Goal: Information Seeking & Learning: Learn about a topic

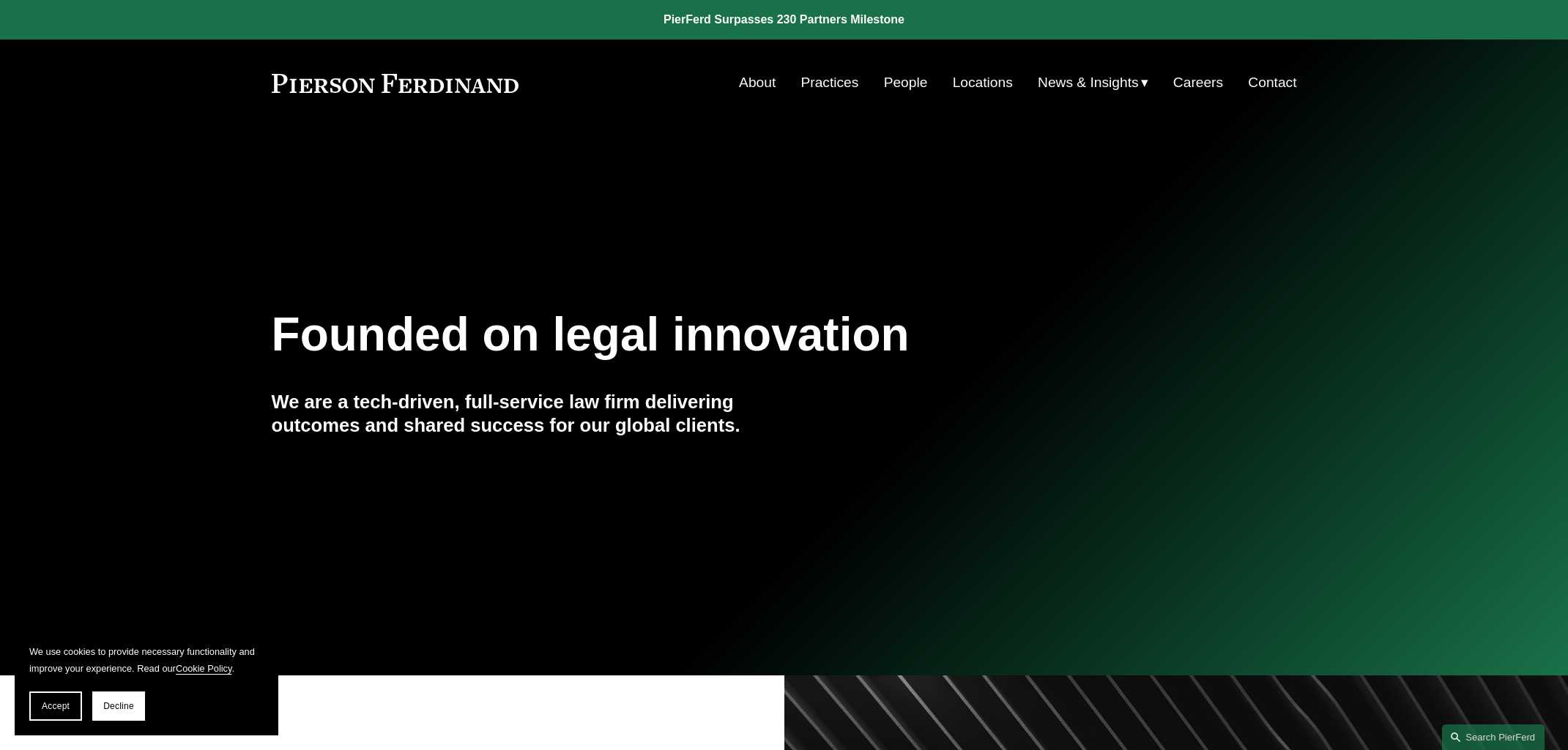
click at [901, 82] on link "People" at bounding box center [905, 82] width 44 height 28
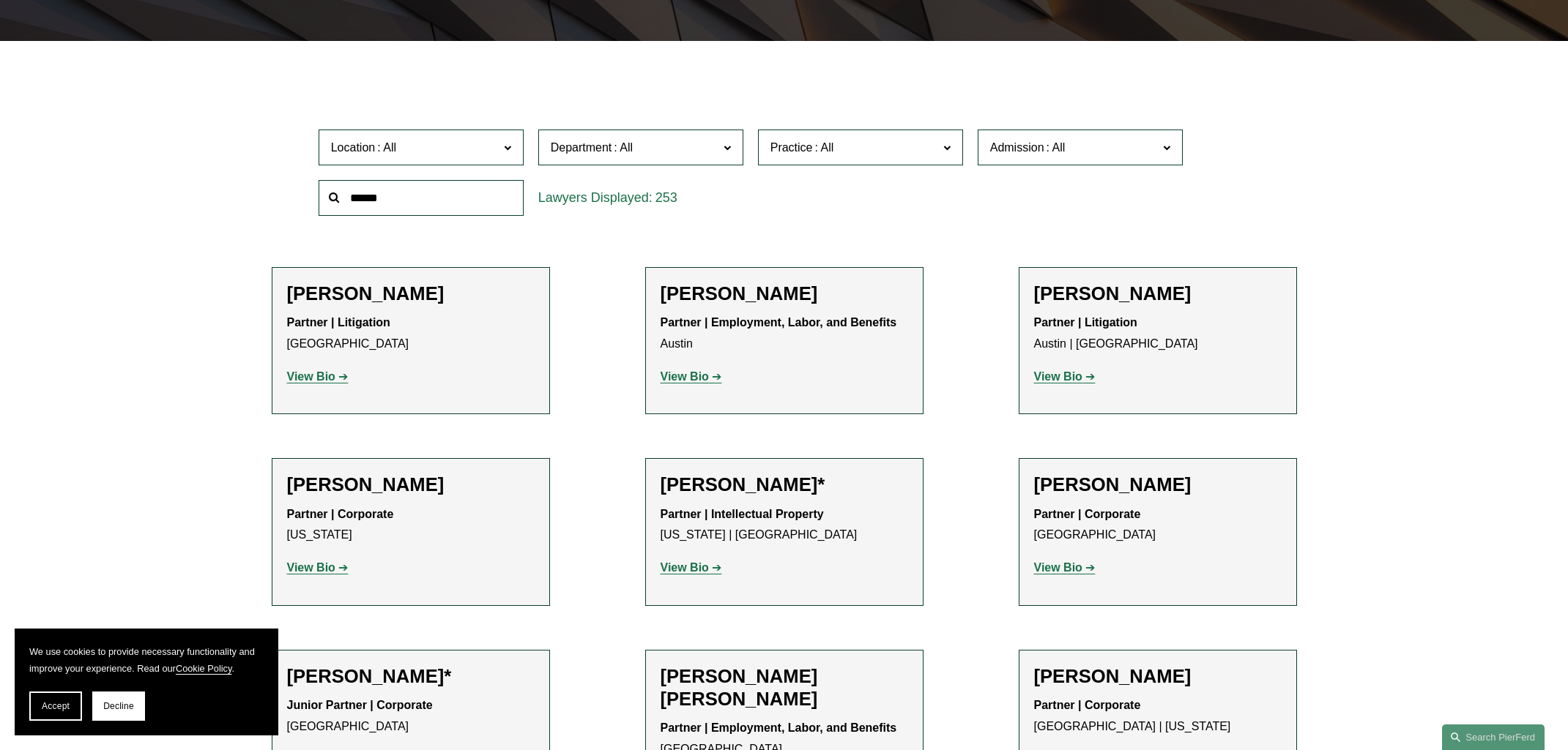
scroll to position [416, 0]
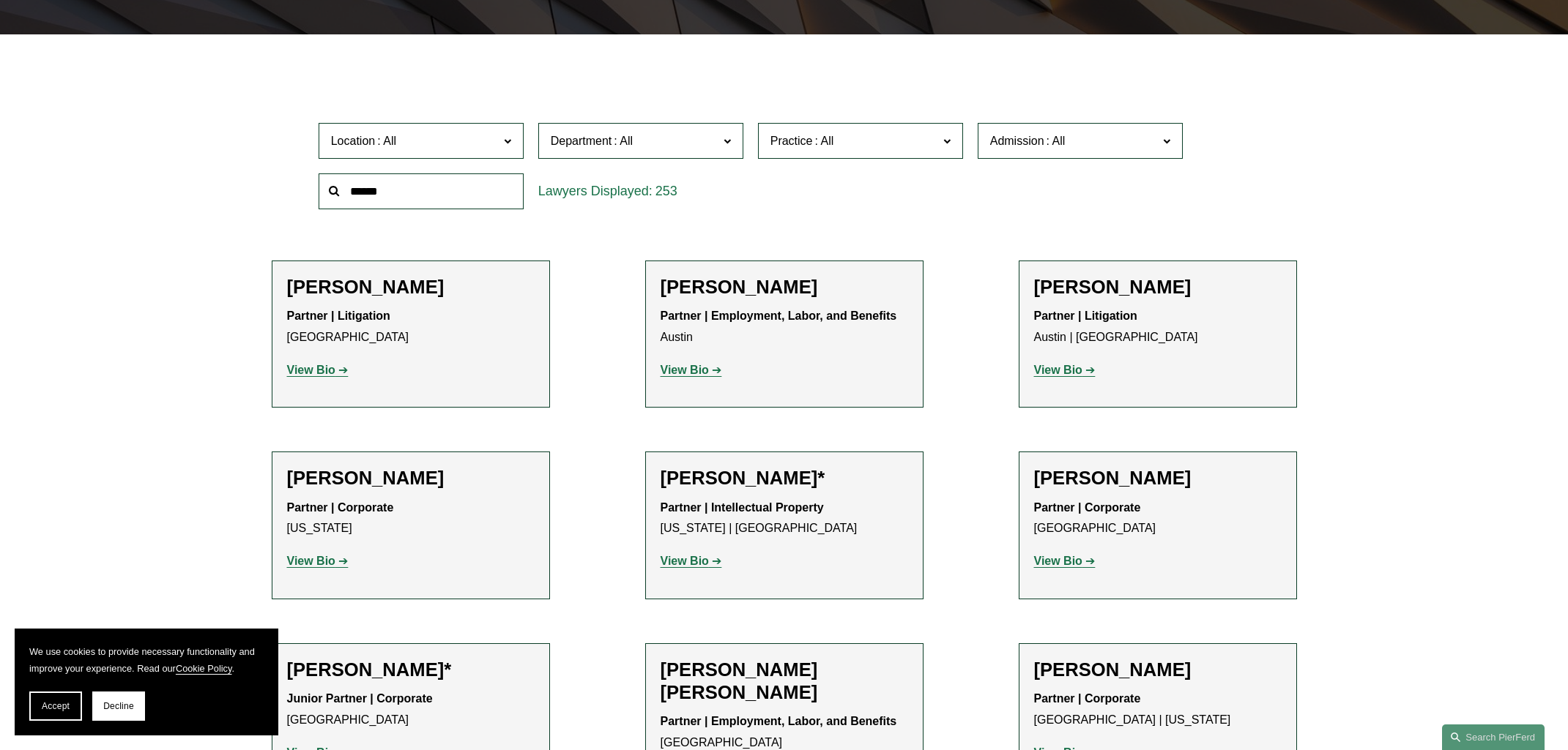
click at [507, 143] on span at bounding box center [507, 140] width 8 height 19
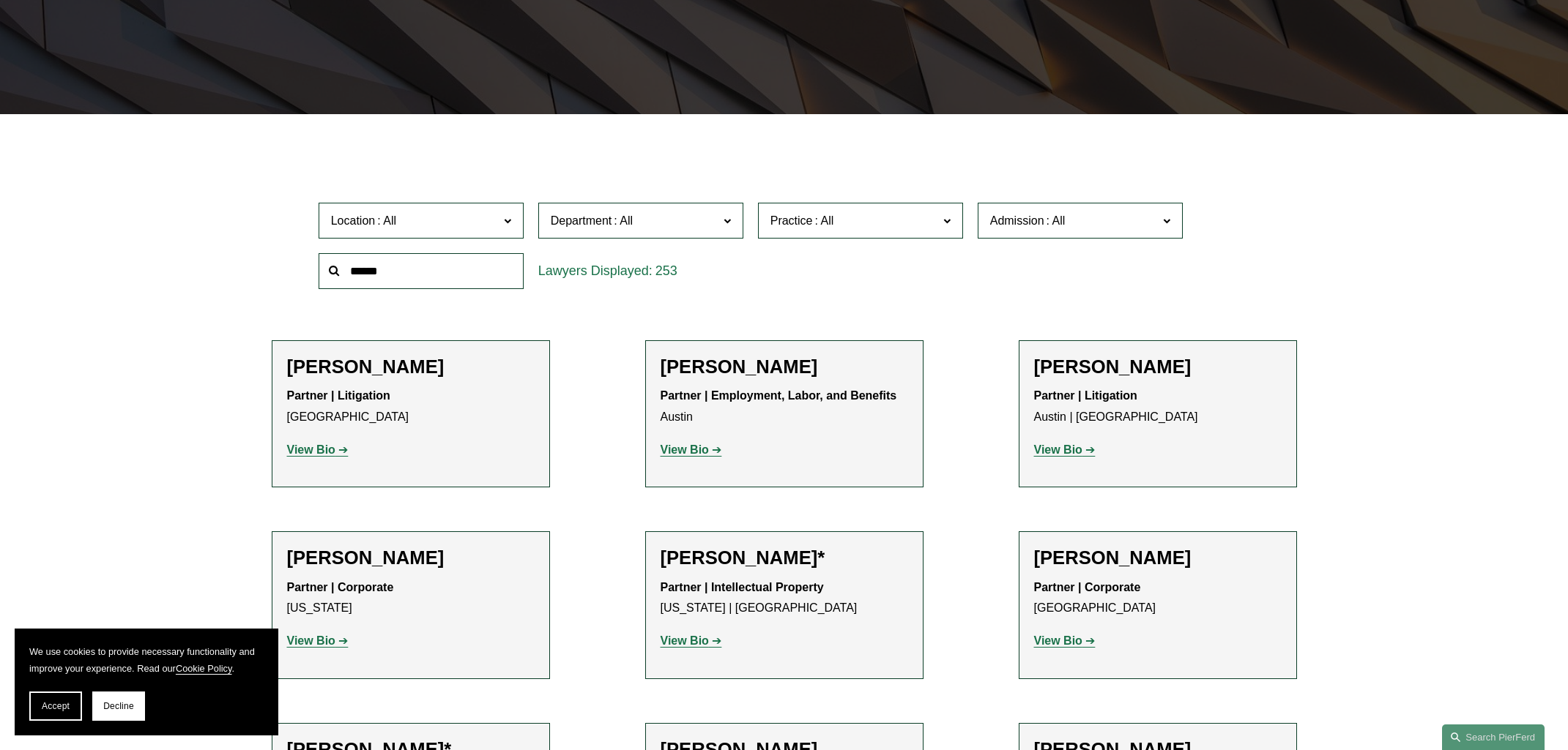
scroll to position [105, 0]
click at [731, 223] on label "Department" at bounding box center [641, 221] width 205 height 36
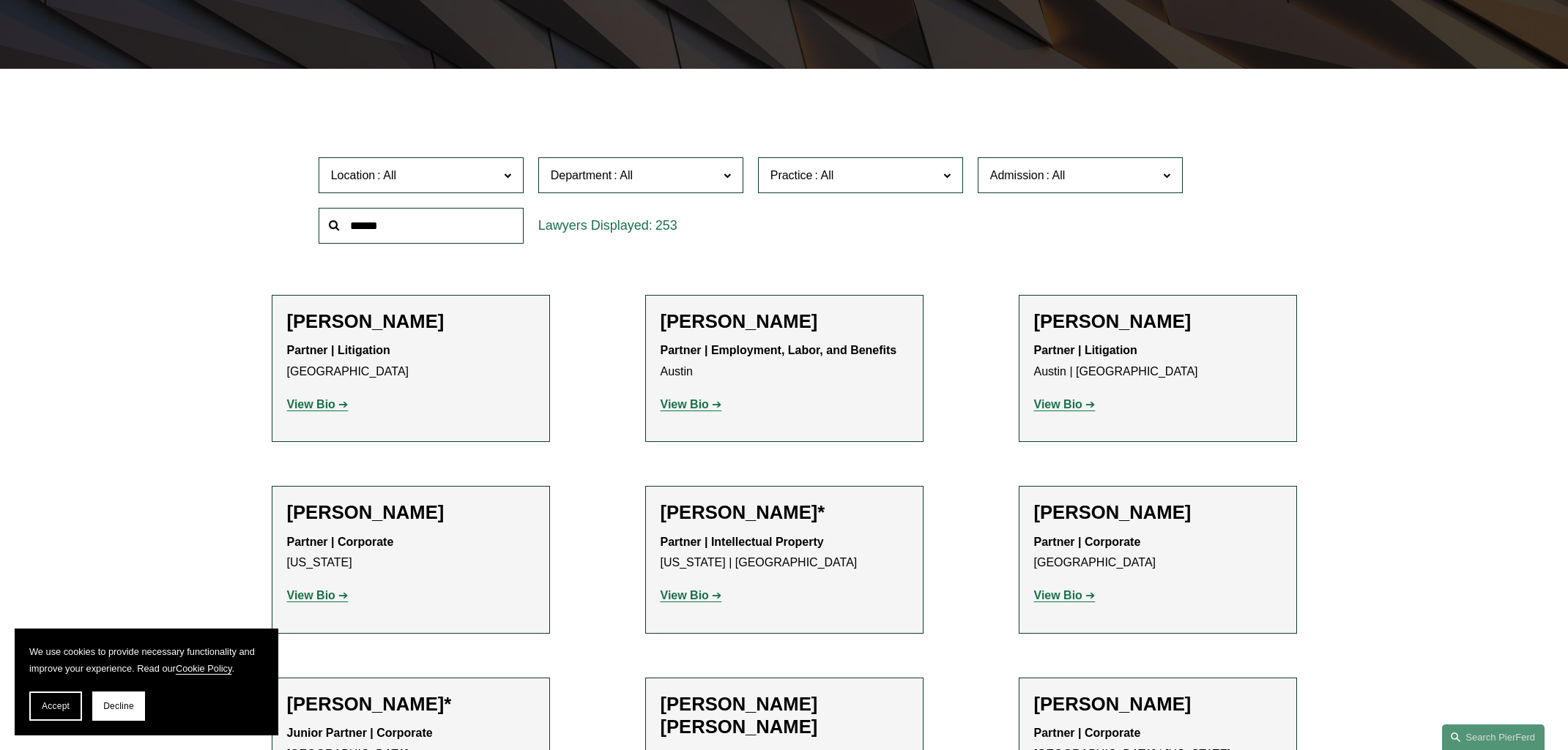
scroll to position [386, 0]
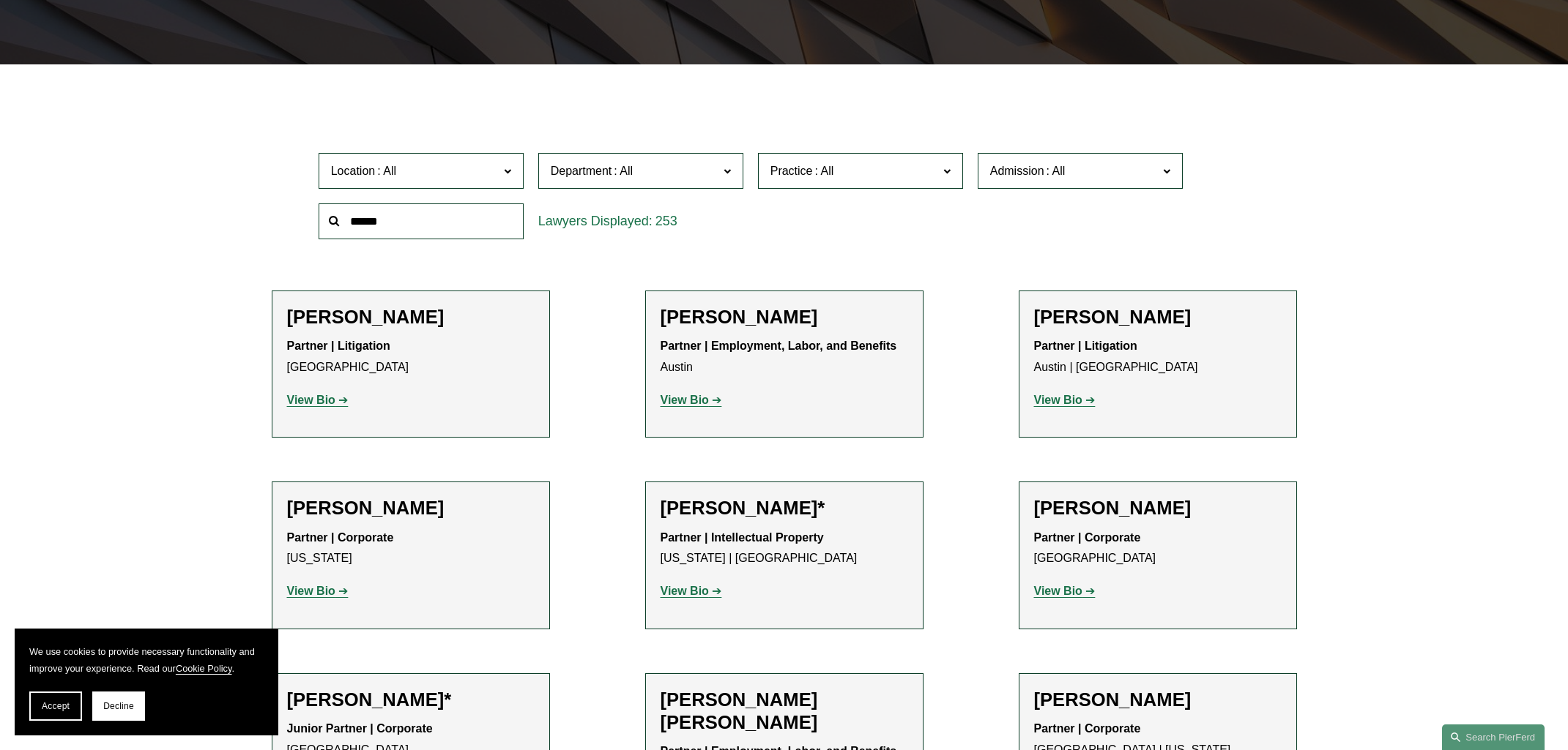
click at [0, 0] on link "Litigation" at bounding box center [0, 0] width 0 height 0
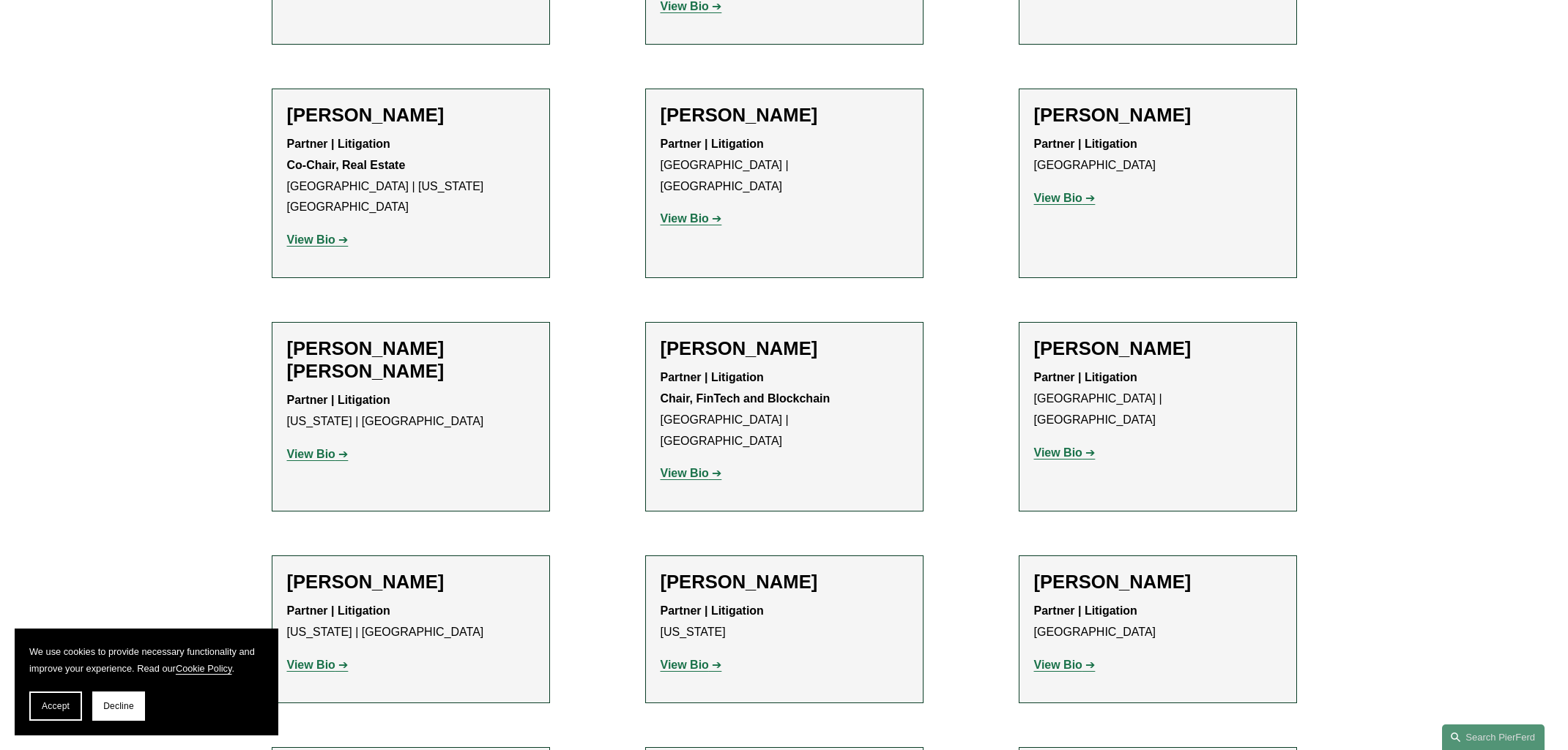
scroll to position [3808, 0]
click at [1045, 445] on strong "View Bio" at bounding box center [1058, 451] width 48 height 13
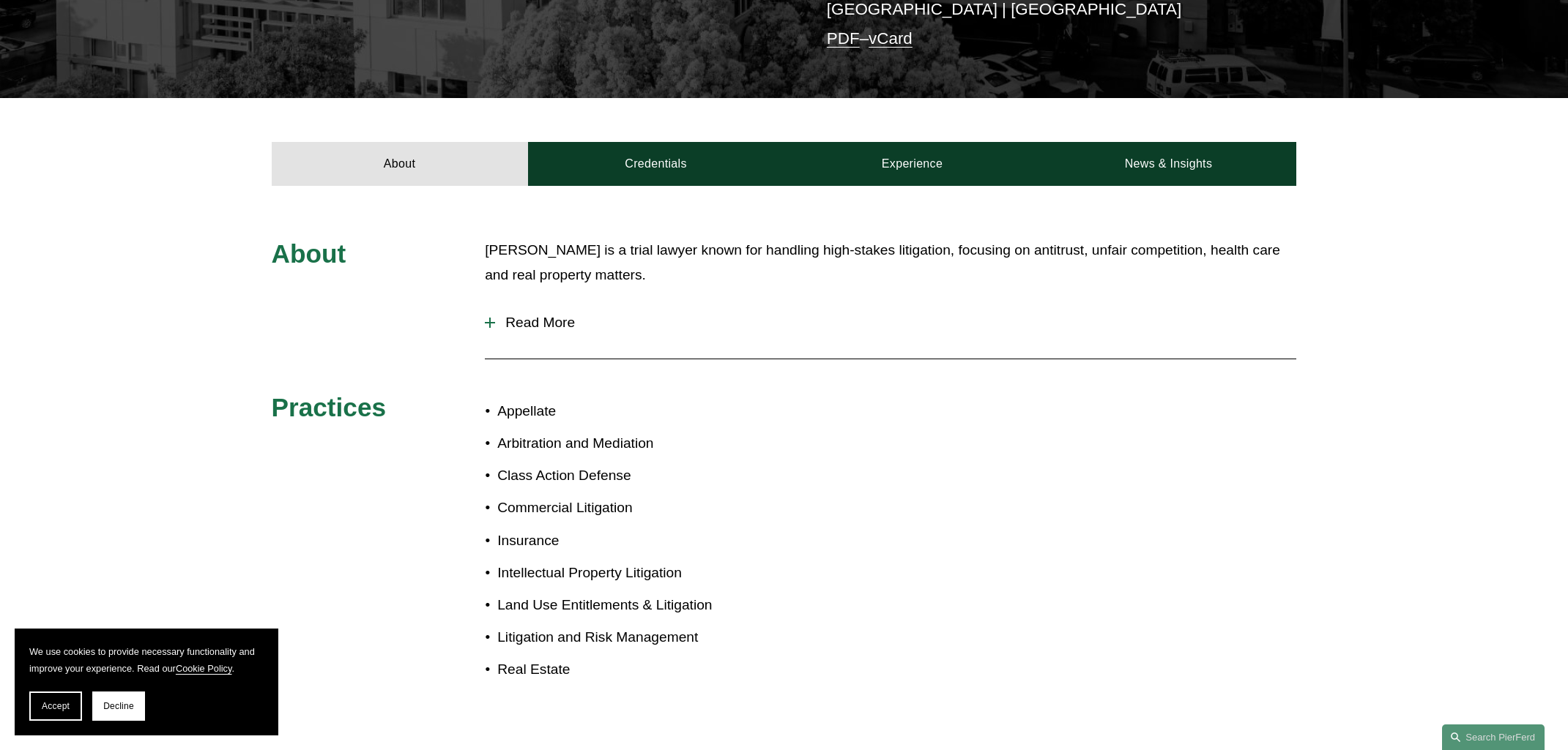
scroll to position [512, 0]
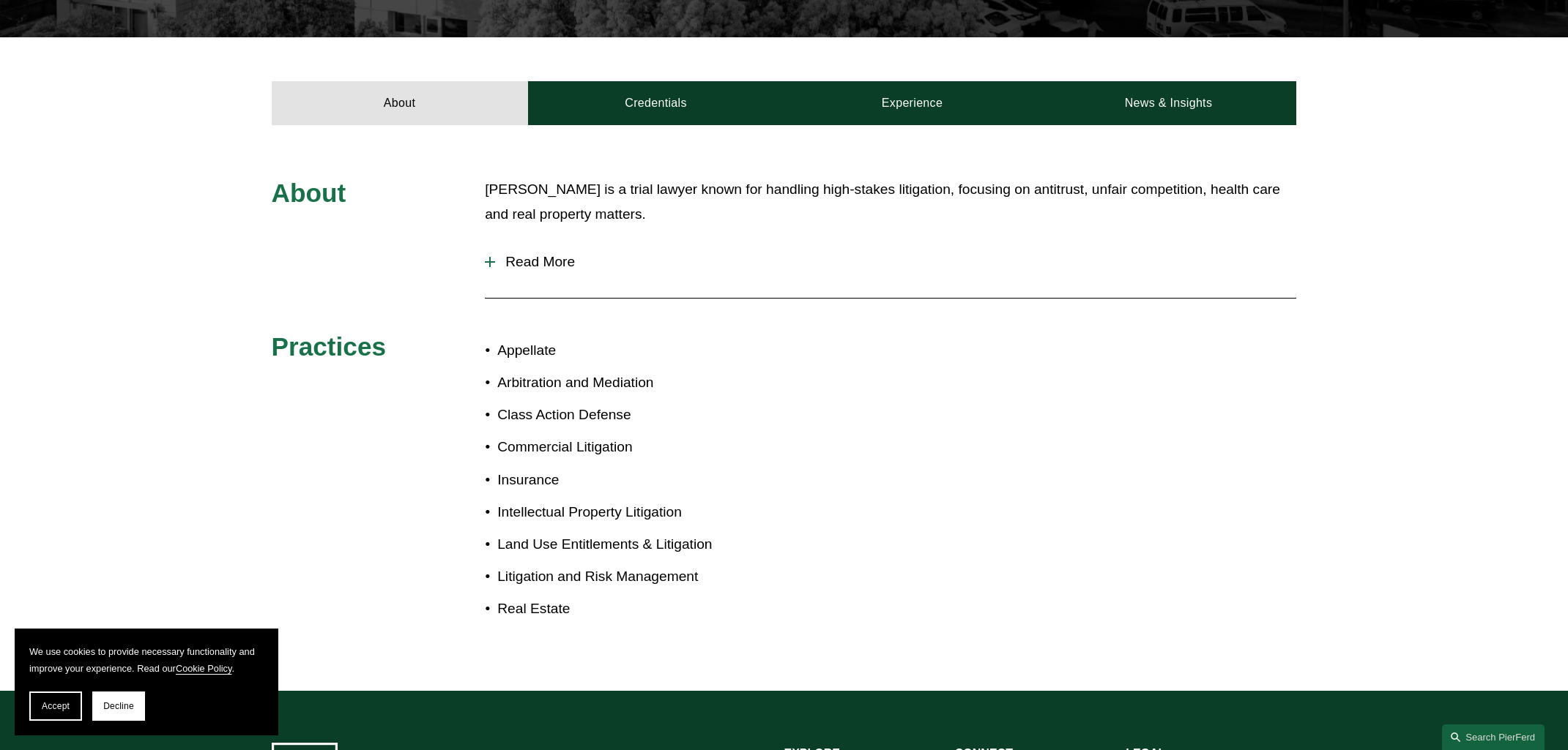
click at [493, 257] on div at bounding box center [490, 262] width 11 height 11
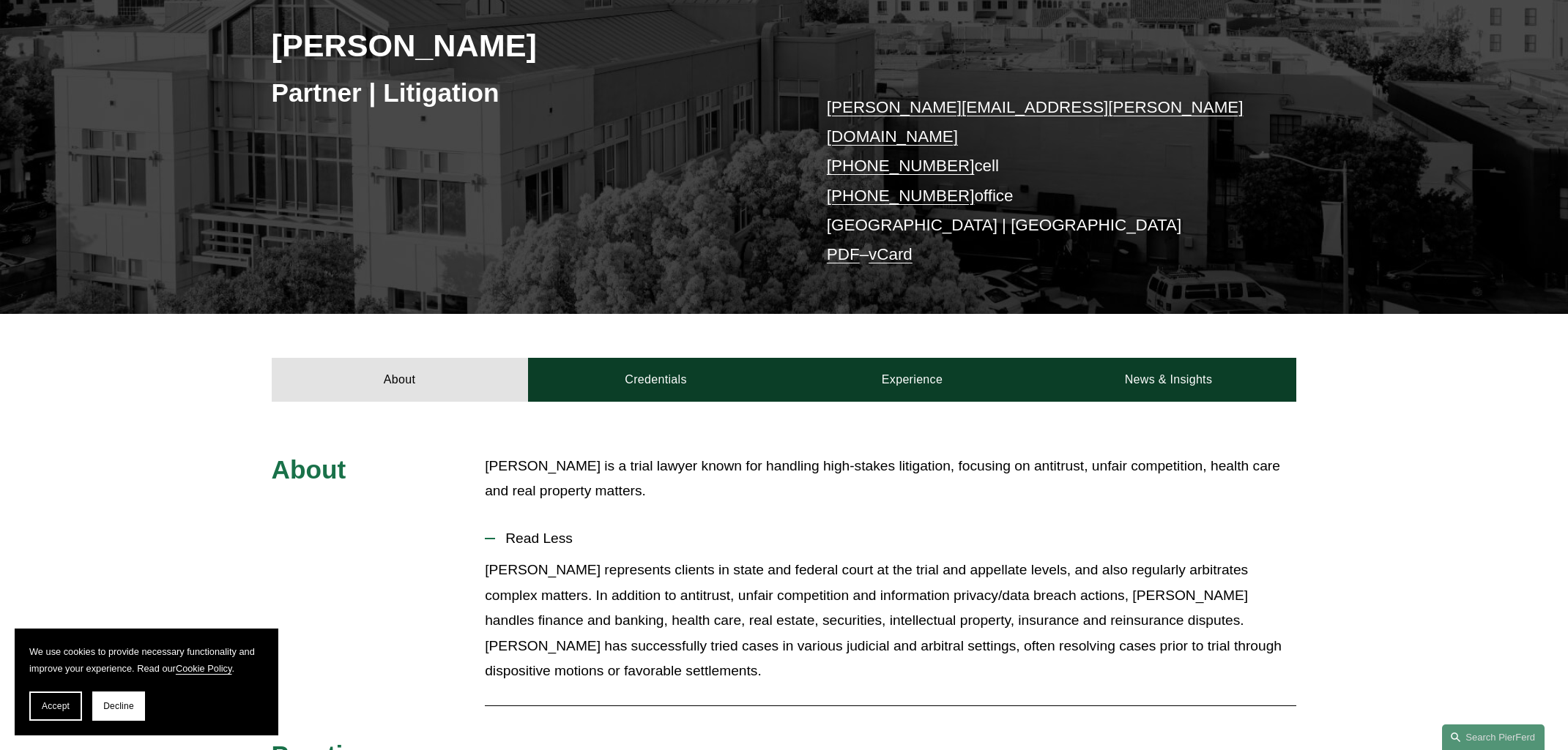
scroll to position [227, 0]
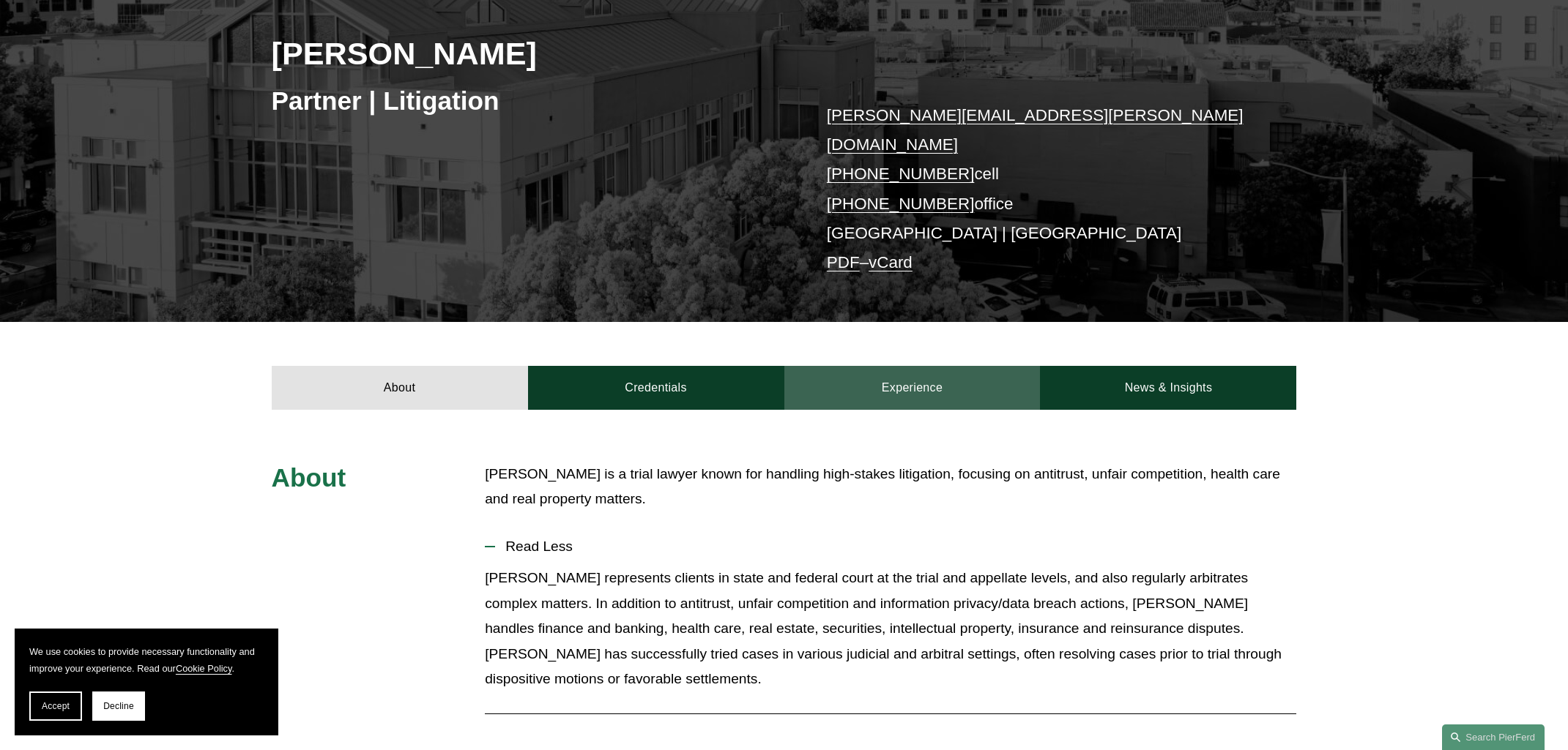
click at [913, 366] on link "Experience" at bounding box center [912, 387] width 256 height 44
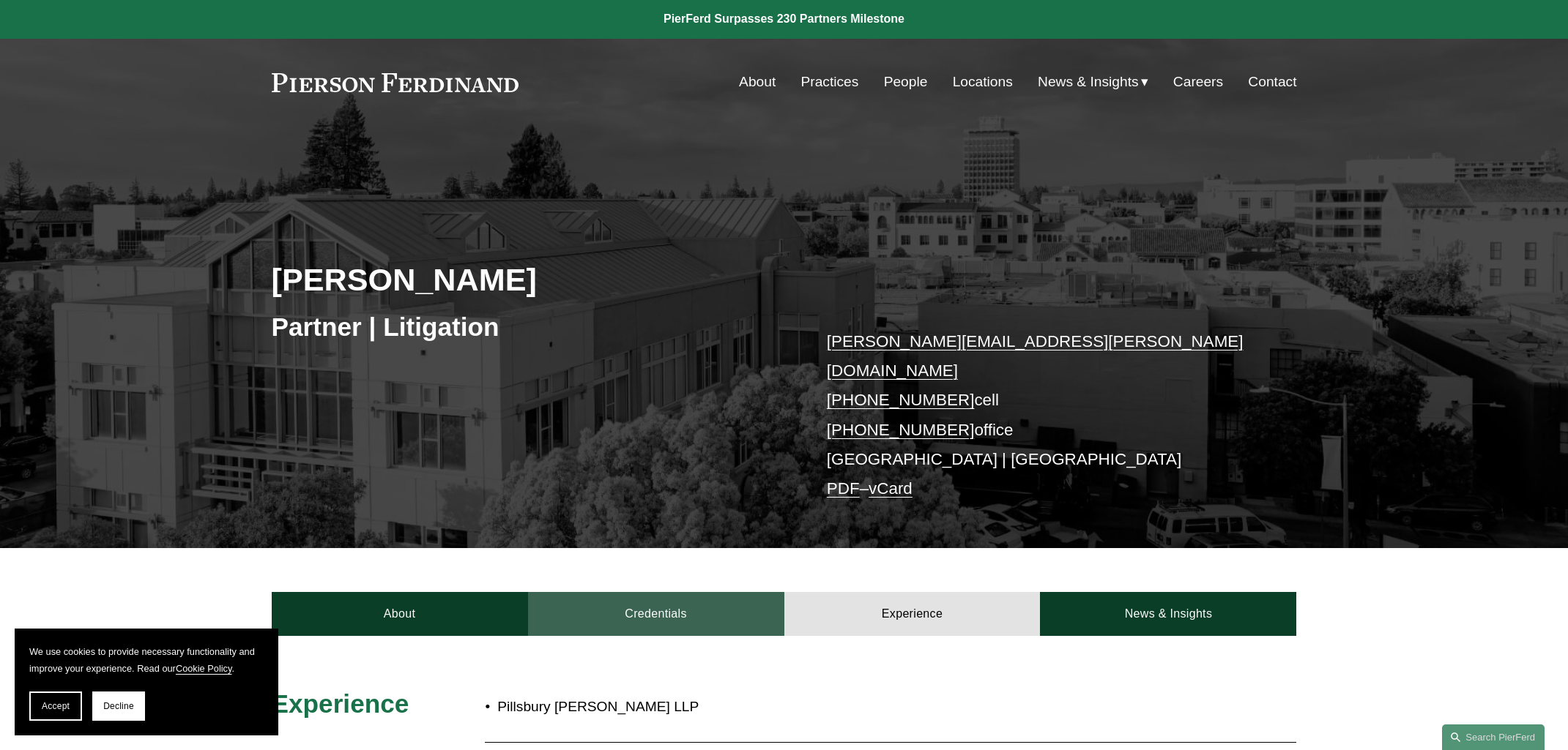
scroll to position [0, 0]
click at [658, 593] on link "Credentials" at bounding box center [655, 615] width 256 height 44
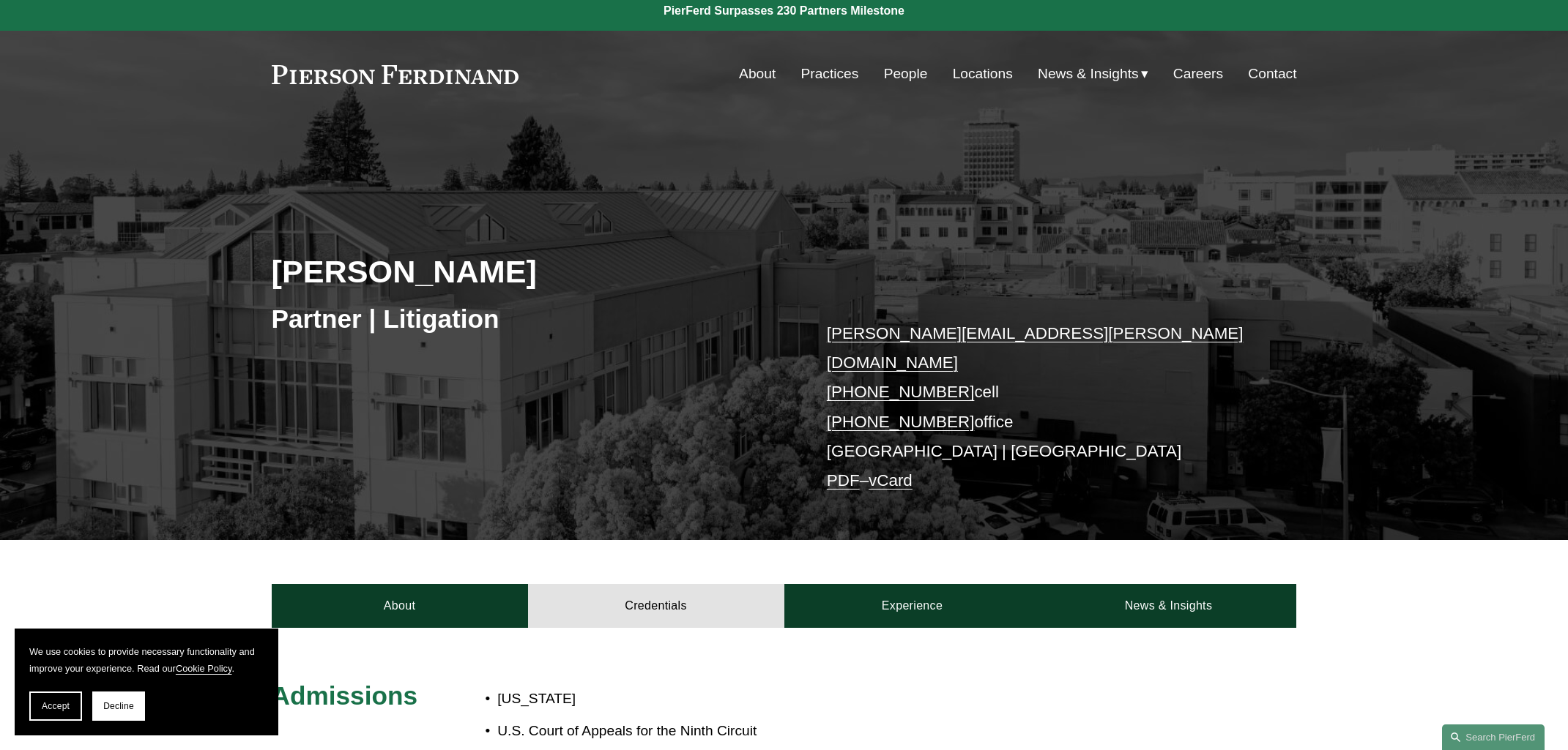
scroll to position [18, 0]
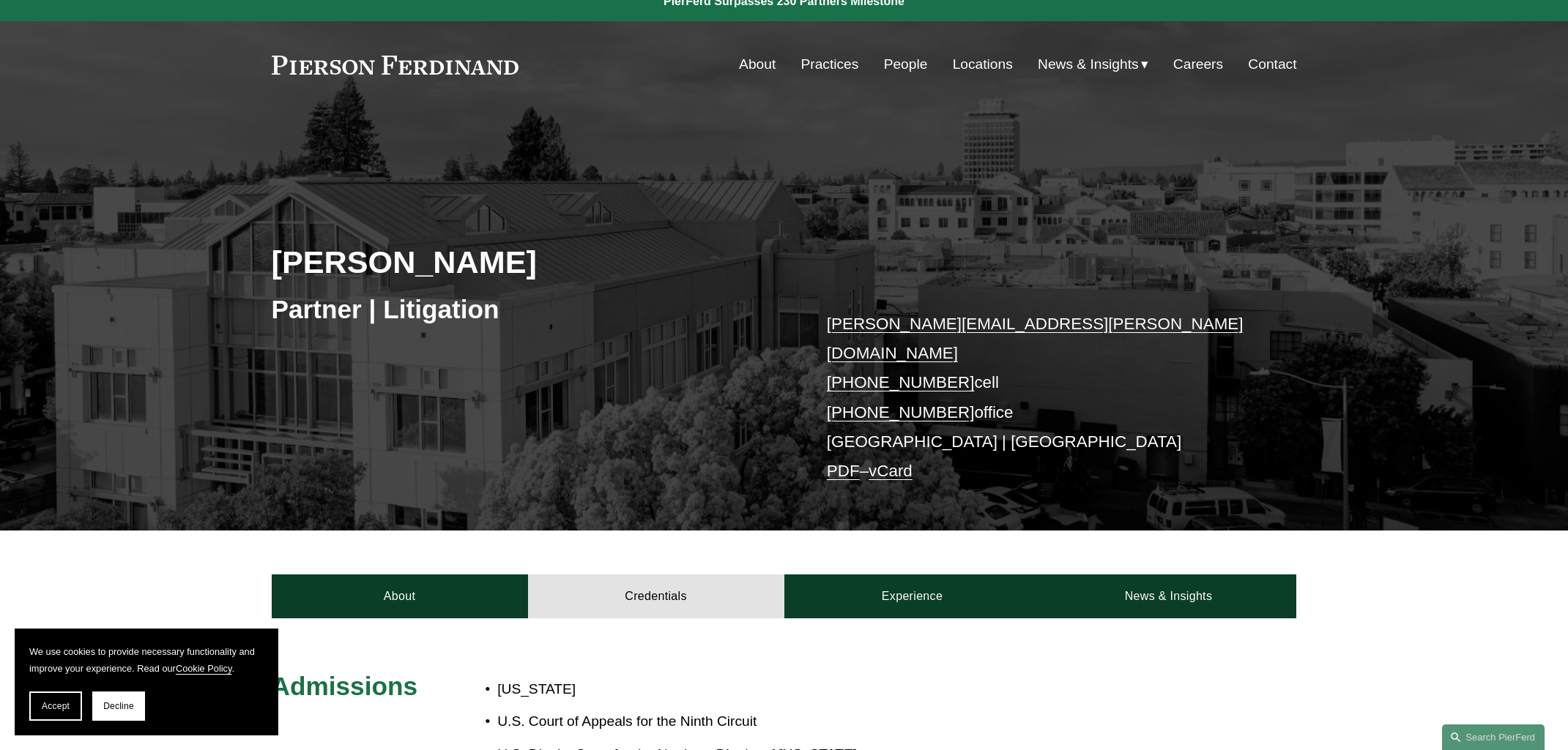
click at [749, 67] on link "About" at bounding box center [757, 64] width 37 height 28
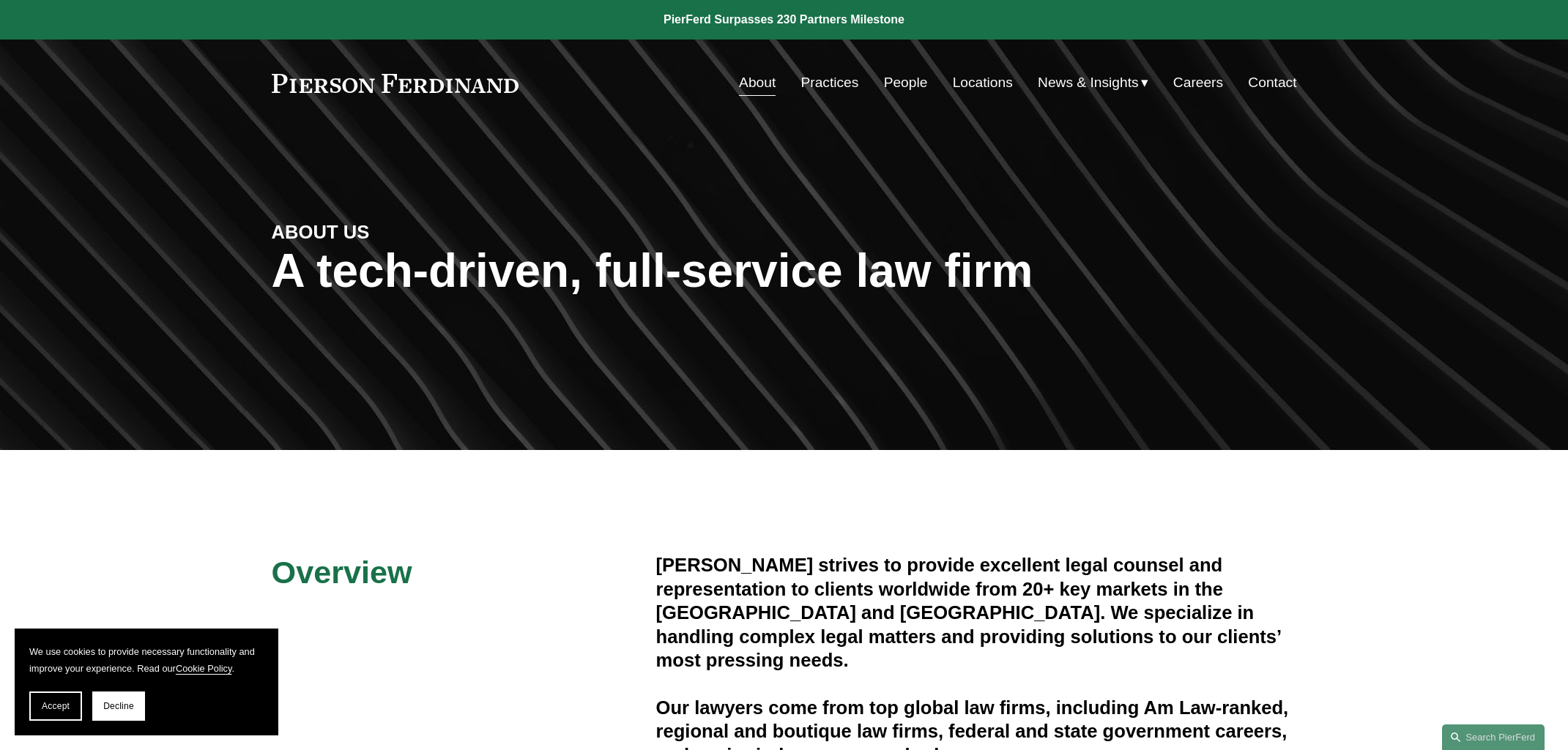
click at [823, 85] on link "Practices" at bounding box center [829, 82] width 58 height 28
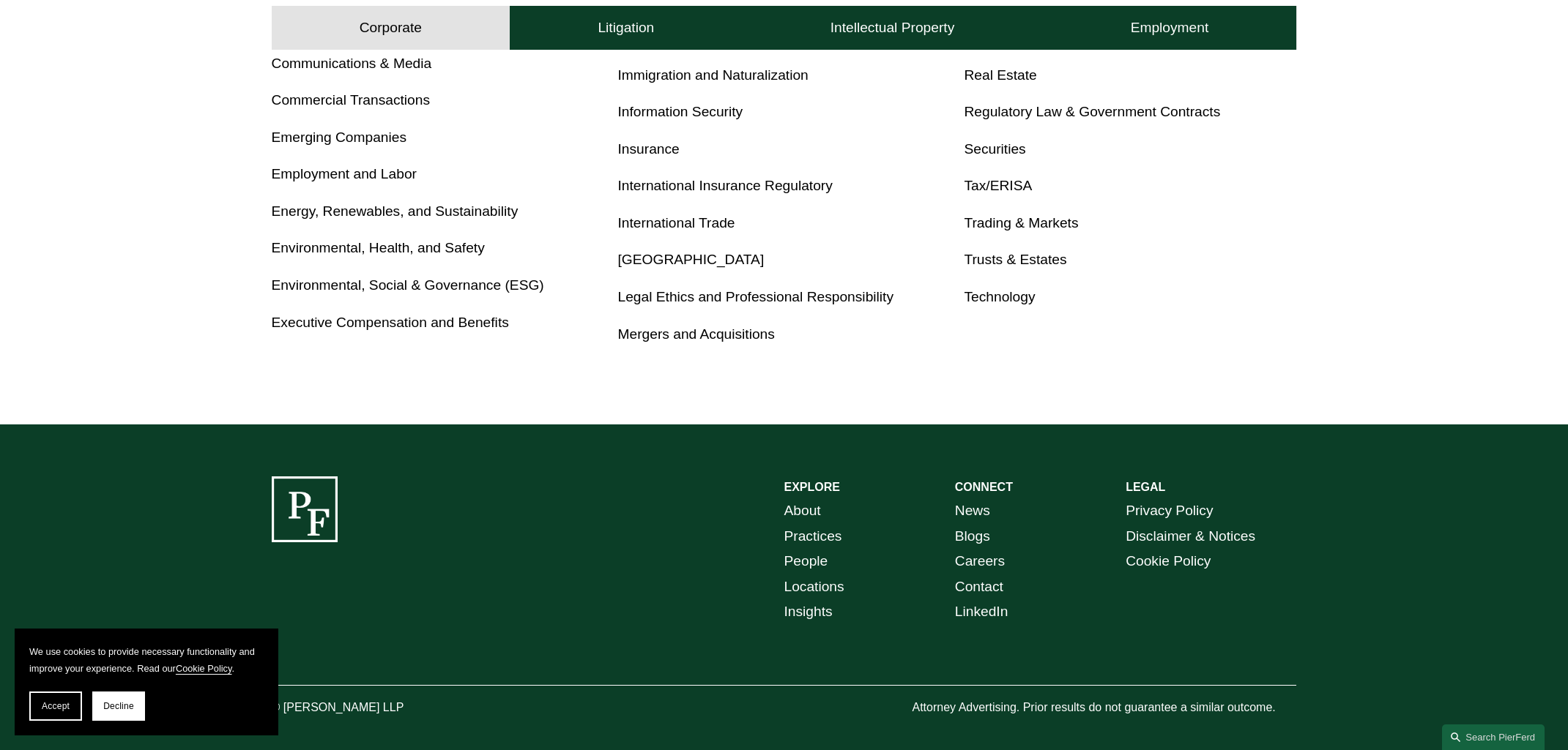
scroll to position [955, 0]
